Goal: Find specific page/section: Find specific page/section

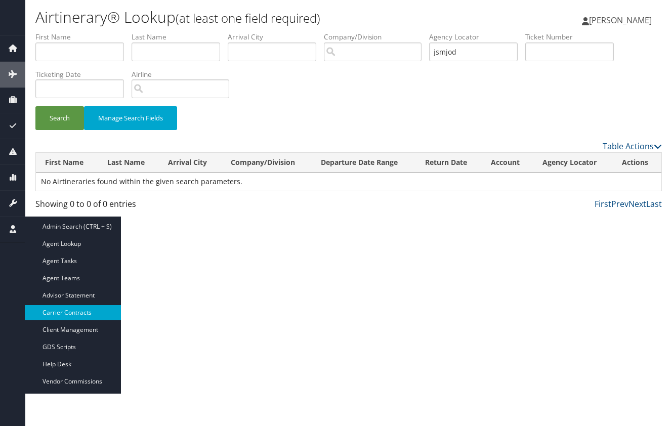
click at [59, 312] on link "Carrier Contracts" at bounding box center [73, 312] width 96 height 15
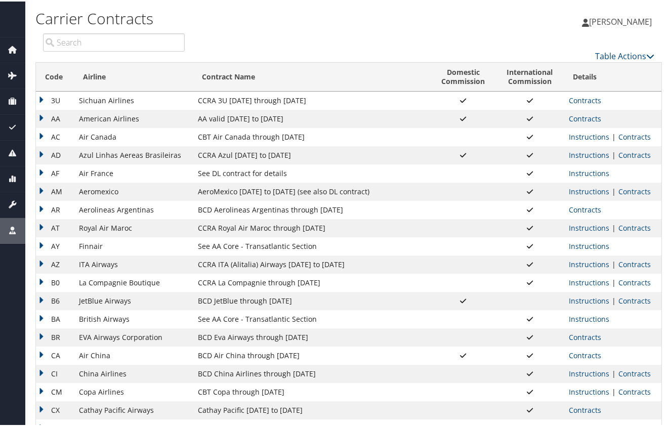
click at [102, 190] on td "Aeromexico" at bounding box center [133, 190] width 119 height 18
click at [624, 191] on link "Contracts" at bounding box center [634, 190] width 32 height 10
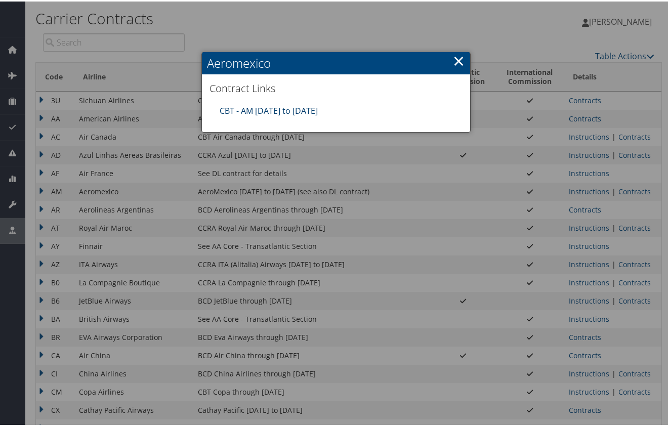
click at [288, 107] on link "CBT - AM 4.1.25 to 3.31.26" at bounding box center [269, 109] width 98 height 11
